Goal: Task Accomplishment & Management: Use online tool/utility

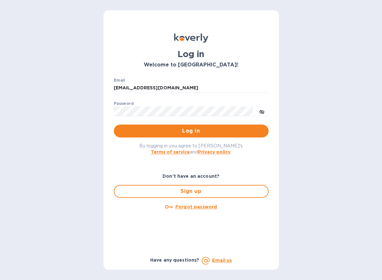
click at [209, 130] on span "Log in" at bounding box center [191, 131] width 144 height 8
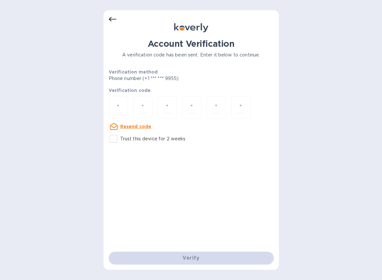
click at [120, 108] on input "number" at bounding box center [118, 108] width 8 height 12
type input "2"
type input "1"
type input "6"
type input "5"
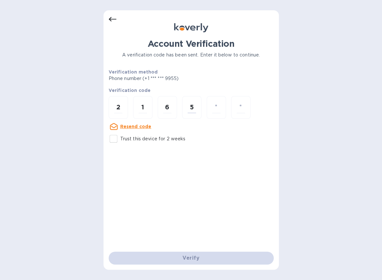
type input "5"
type input "1"
